Goal: Information Seeking & Learning: Learn about a topic

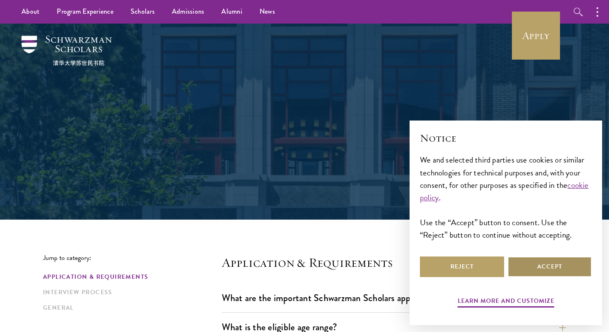
click at [568, 270] on button "Accept" at bounding box center [549, 267] width 84 height 21
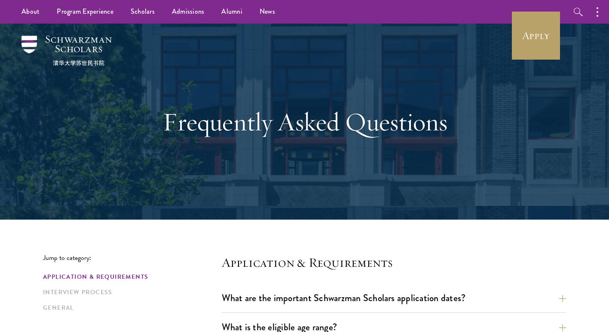
scroll to position [129, 0]
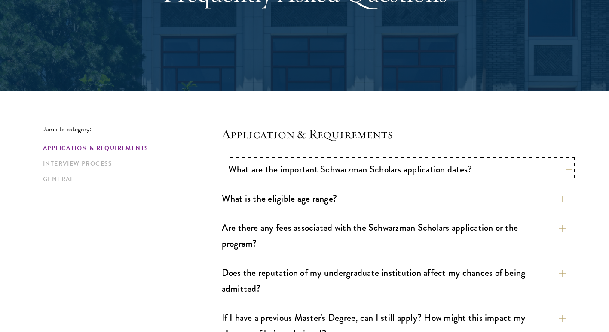
click at [568, 171] on button "What are the important Schwarzman Scholars application dates?" at bounding box center [400, 169] width 344 height 19
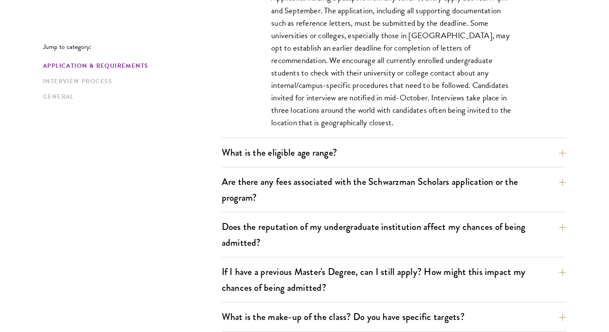
scroll to position [473, 0]
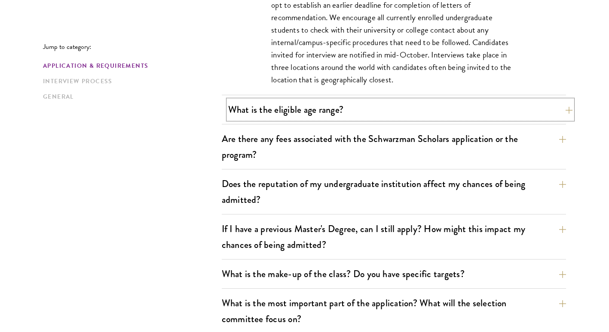
click at [567, 110] on button "What is the eligible age range?" at bounding box center [400, 109] width 344 height 19
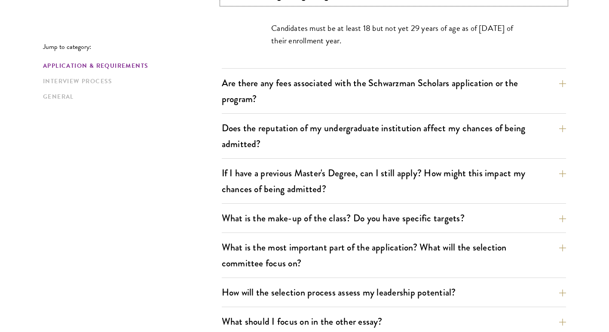
scroll to position [344, 0]
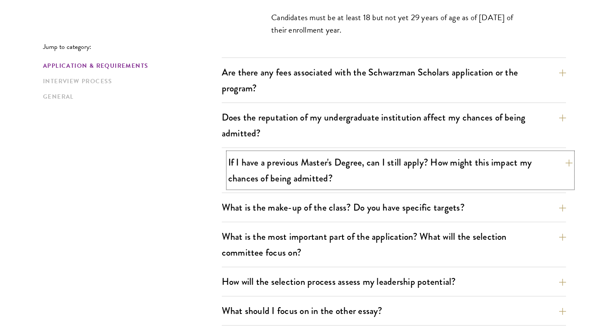
click at [566, 161] on button "If I have a previous Master's Degree, can I still apply? How might this impact …" at bounding box center [400, 170] width 344 height 35
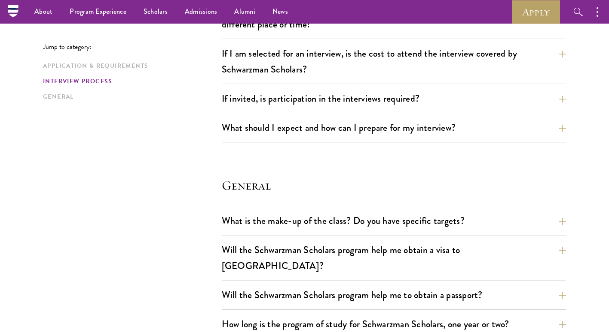
scroll to position [1074, 0]
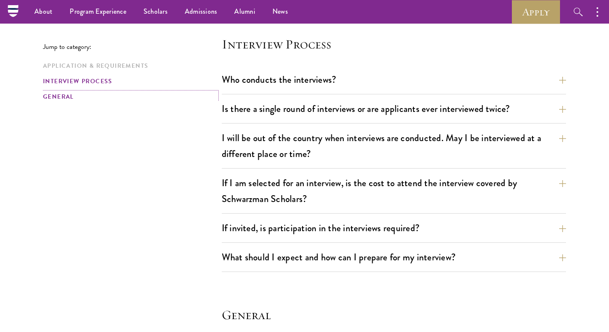
click at [53, 98] on link "General" at bounding box center [130, 96] width 174 height 9
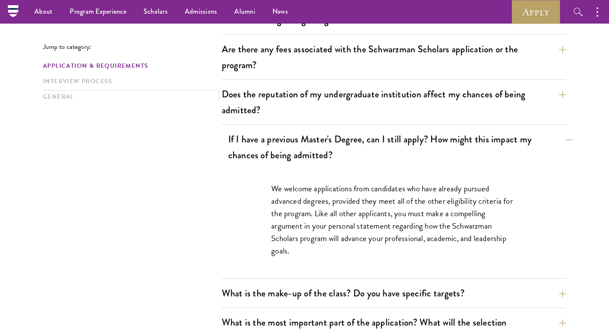
scroll to position [178, 0]
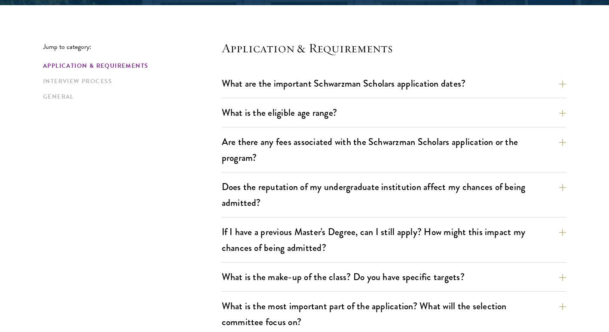
scroll to position [258, 0]
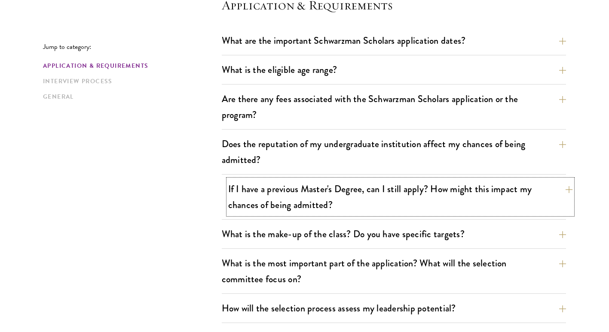
click at [563, 190] on button "If I have a previous Master's Degree, can I still apply? How might this impact …" at bounding box center [400, 197] width 344 height 35
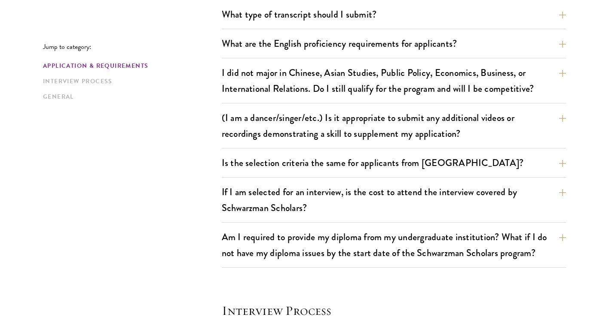
scroll to position [816, 0]
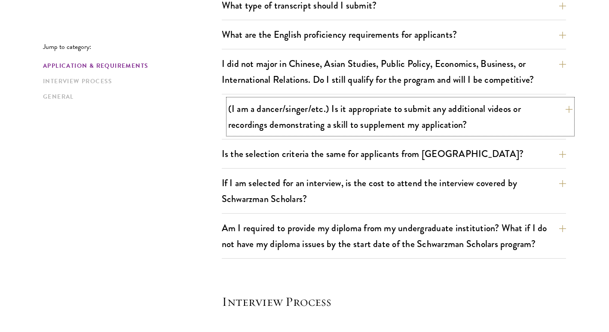
click at [564, 111] on button "(I am a dancer/singer/etc.) Is it appropriate to submit any additional videos o…" at bounding box center [400, 116] width 344 height 35
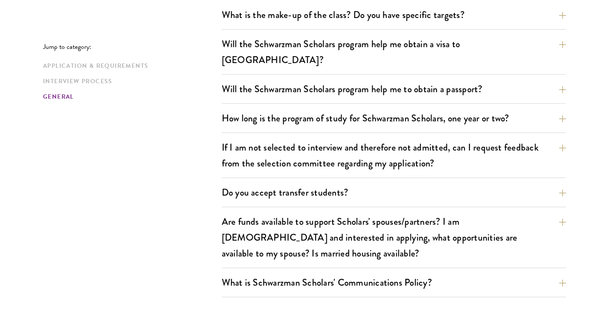
scroll to position [1394, 0]
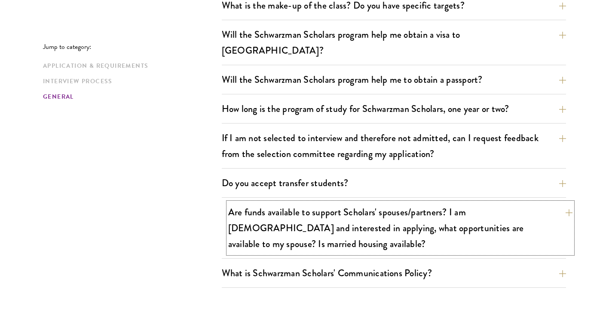
click at [562, 203] on button "Are funds available to support Scholars' spouses/partners? I am [DEMOGRAPHIC_DA…" at bounding box center [400, 228] width 344 height 51
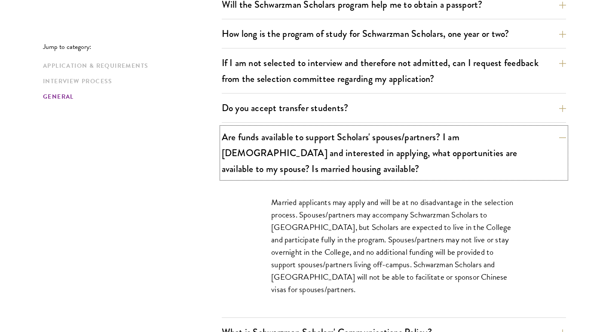
scroll to position [1396, 0]
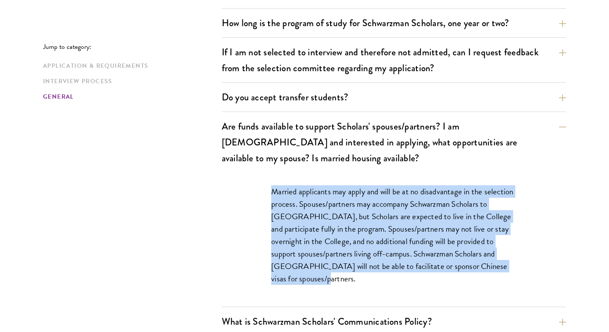
drag, startPoint x: 274, startPoint y: 175, endPoint x: 335, endPoint y: 267, distance: 110.3
click at [335, 267] on p "Married applicants may apply and will be at no disadvantage in the selection pr…" at bounding box center [393, 236] width 245 height 100
copy p "Married applicants may apply and will be at no disadvantage in the selection pr…"
